Goal: Information Seeking & Learning: Learn about a topic

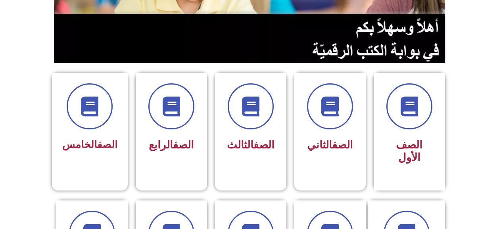
scroll to position [159, 0]
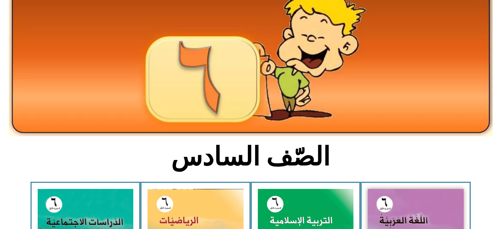
scroll to position [79, 0]
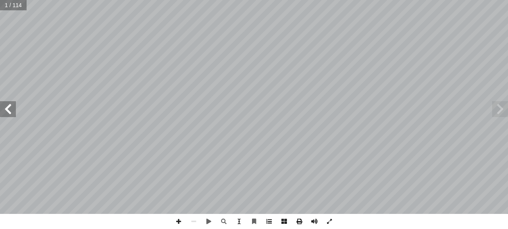
drag, startPoint x: 271, startPoint y: 219, endPoint x: 263, endPoint y: 215, distance: 9.6
click at [271, 219] on span at bounding box center [268, 221] width 15 height 15
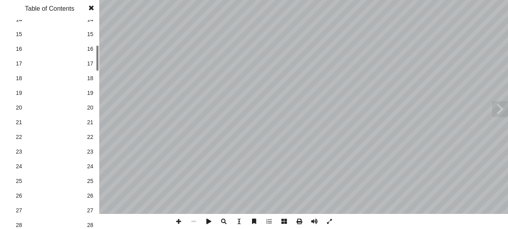
click at [88, 108] on span "20" at bounding box center [90, 108] width 6 height 8
click at [93, 7] on span at bounding box center [91, 8] width 14 height 16
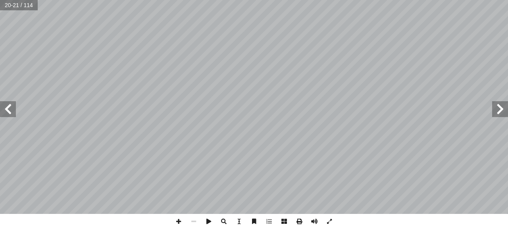
click at [12, 115] on span at bounding box center [8, 109] width 16 height 16
click at [389, 228] on div "١ 8 :) ٤ ط ( � نش . ٢ 9 = 9 × 9 = 8 ١ ّ ن أ ؛ ل� ٌ كامل ٌ مربع 8 ١ العدد .9 = 9…" at bounding box center [254, 114] width 508 height 229
click at [504, 104] on span at bounding box center [500, 109] width 16 height 16
click at [506, 109] on span at bounding box center [500, 109] width 16 height 16
click at [272, 221] on span at bounding box center [268, 221] width 15 height 15
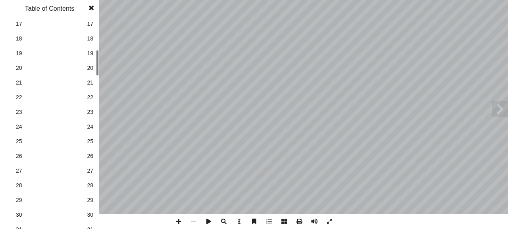
click at [92, 68] on span "20" at bounding box center [90, 68] width 6 height 8
click at [93, 8] on span at bounding box center [91, 8] width 14 height 16
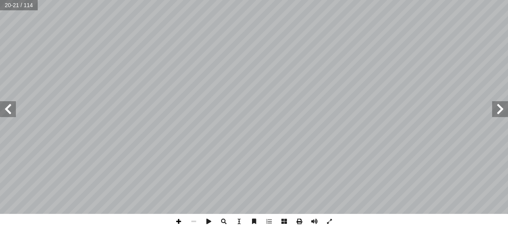
click at [175, 219] on span at bounding box center [178, 221] width 15 height 15
click at [6, 112] on span at bounding box center [8, 109] width 16 height 16
